Goal: Find specific page/section

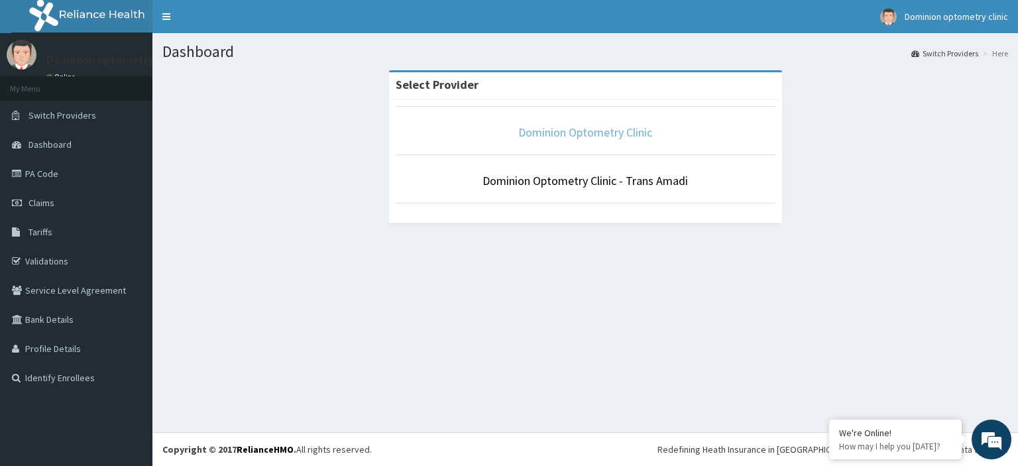
click at [578, 135] on link "Dominion Optometry Clinic" at bounding box center [585, 132] width 134 height 15
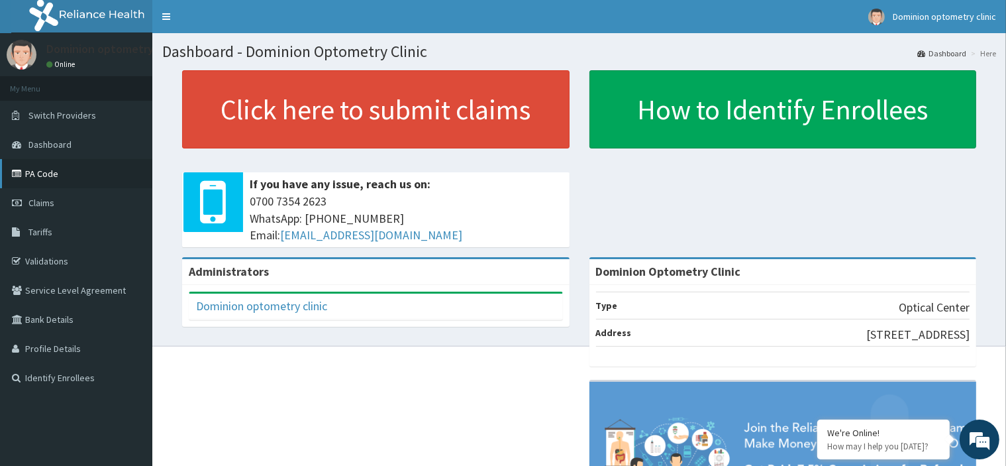
click at [69, 179] on link "PA Code" at bounding box center [76, 173] width 152 height 29
